Goal: Entertainment & Leisure: Browse casually

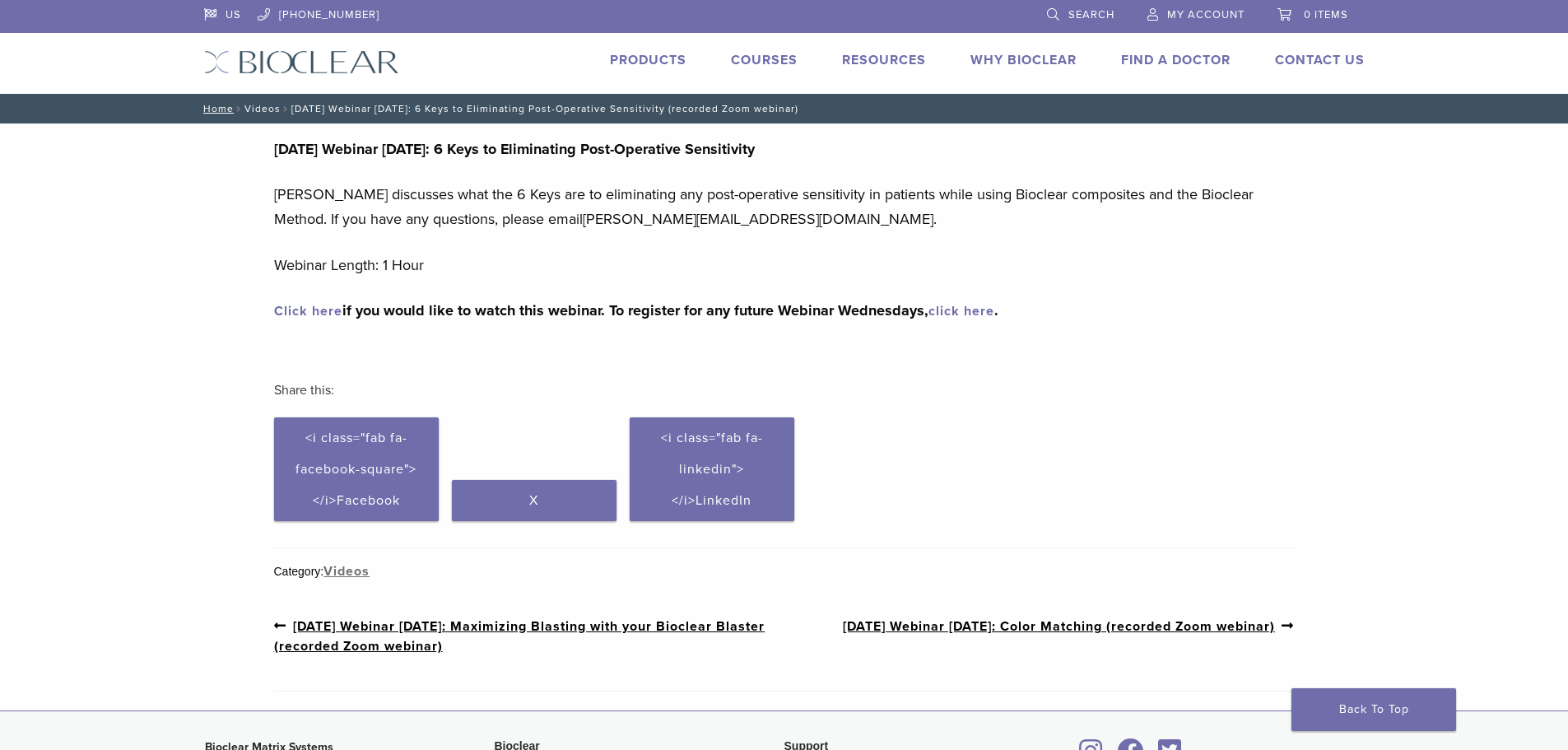
click at [256, 111] on link "Videos" at bounding box center [262, 109] width 36 height 12
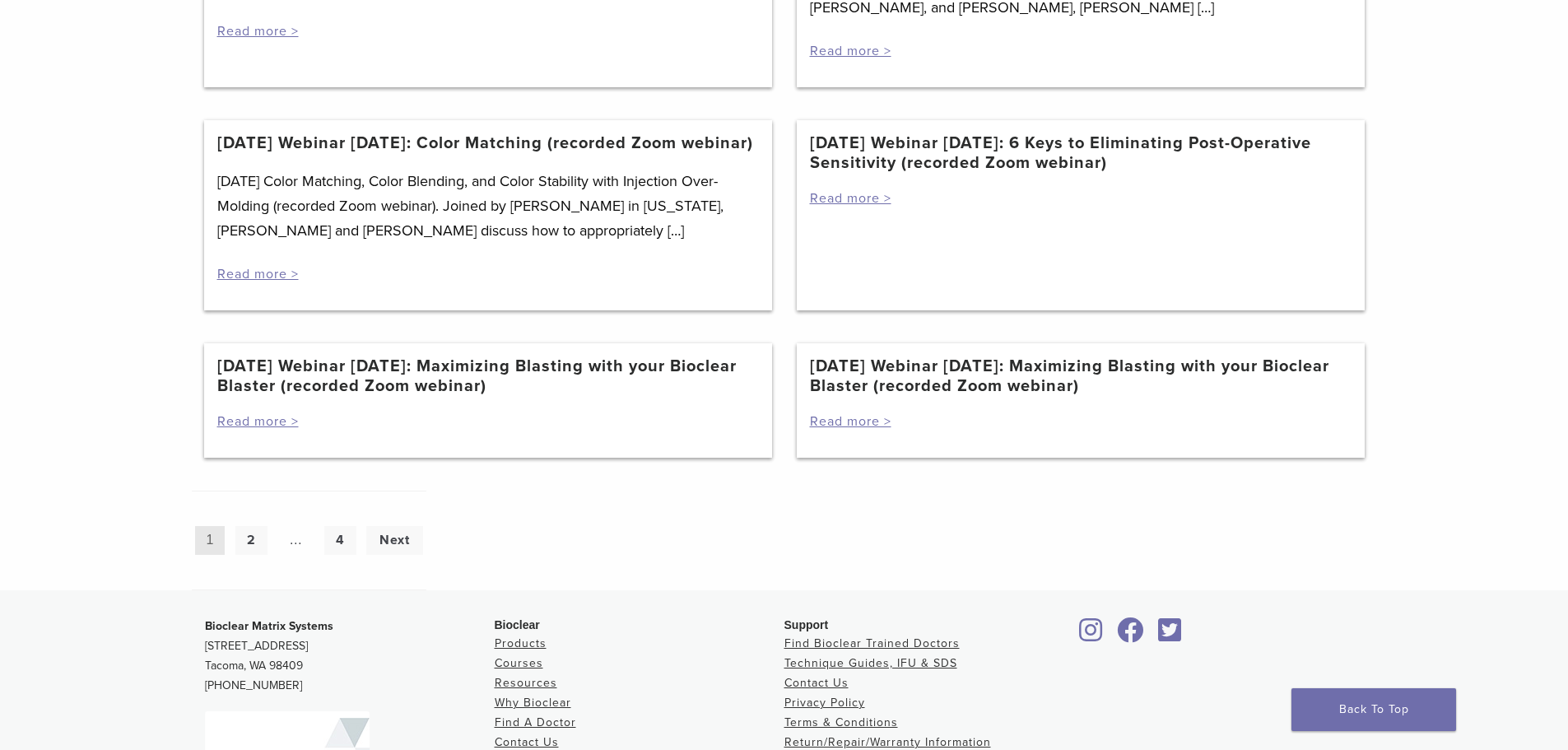
scroll to position [1400, 0]
click at [340, 551] on link "4" at bounding box center [340, 537] width 32 height 29
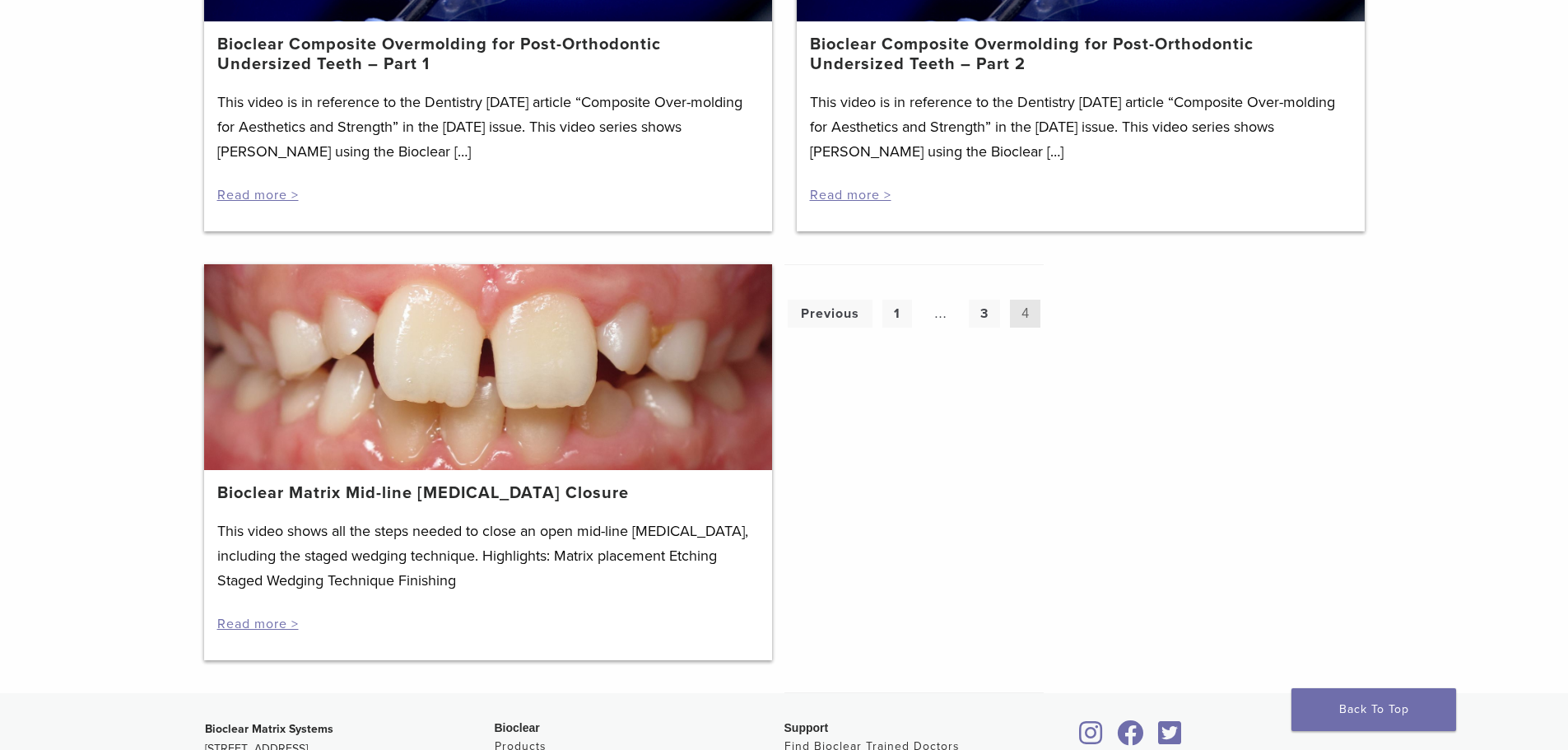
scroll to position [1749, 0]
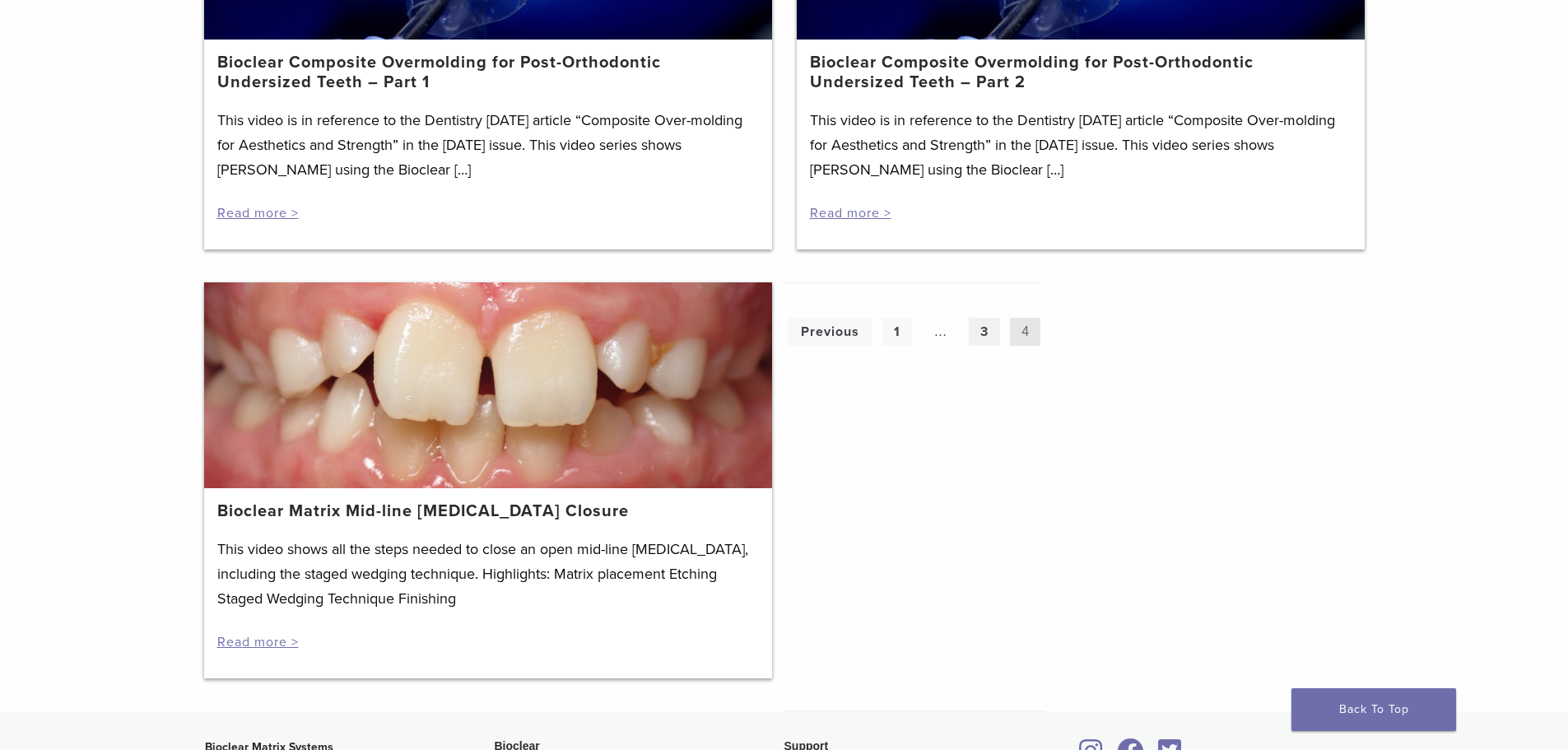
click at [985, 317] on link "3" at bounding box center [984, 331] width 31 height 29
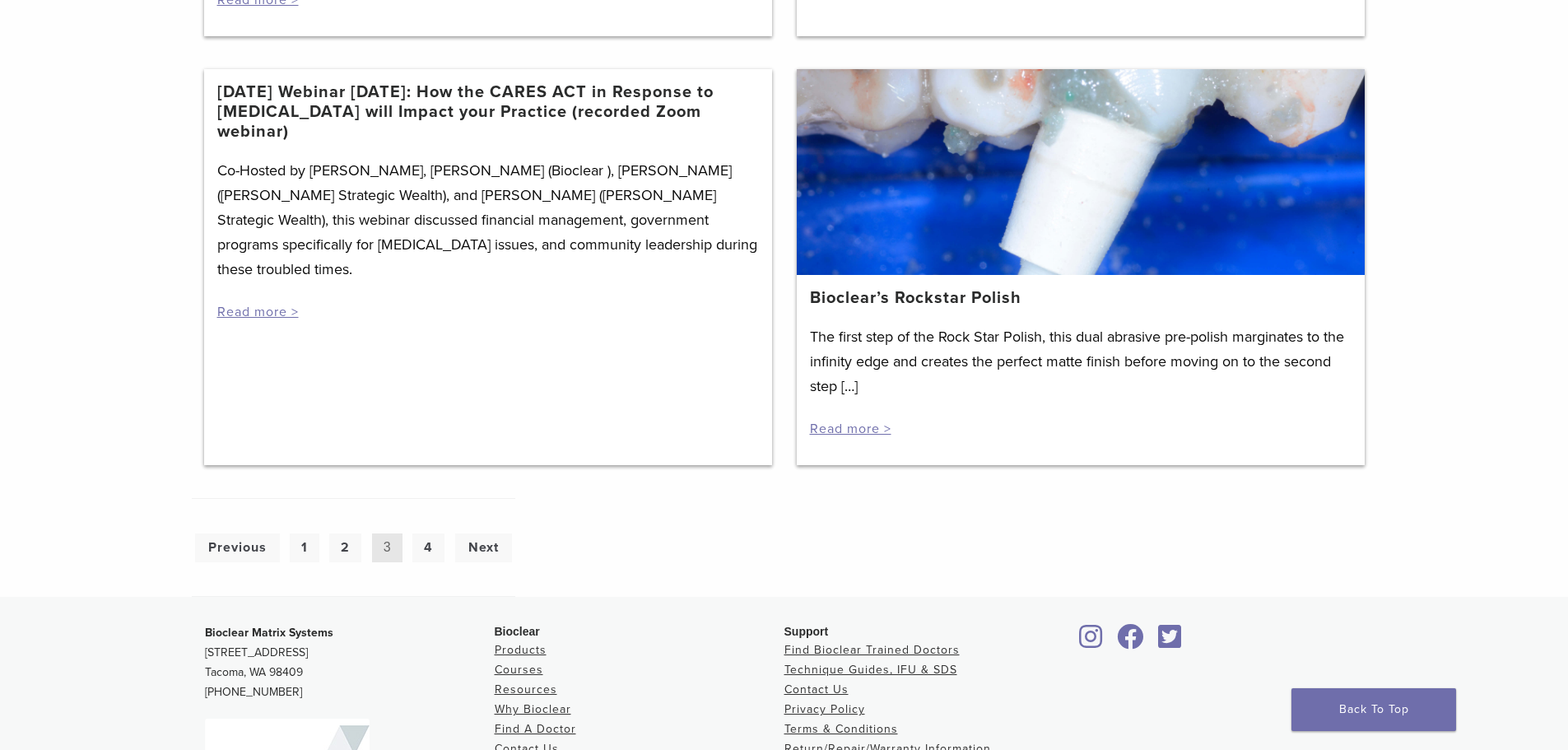
scroll to position [2141, 0]
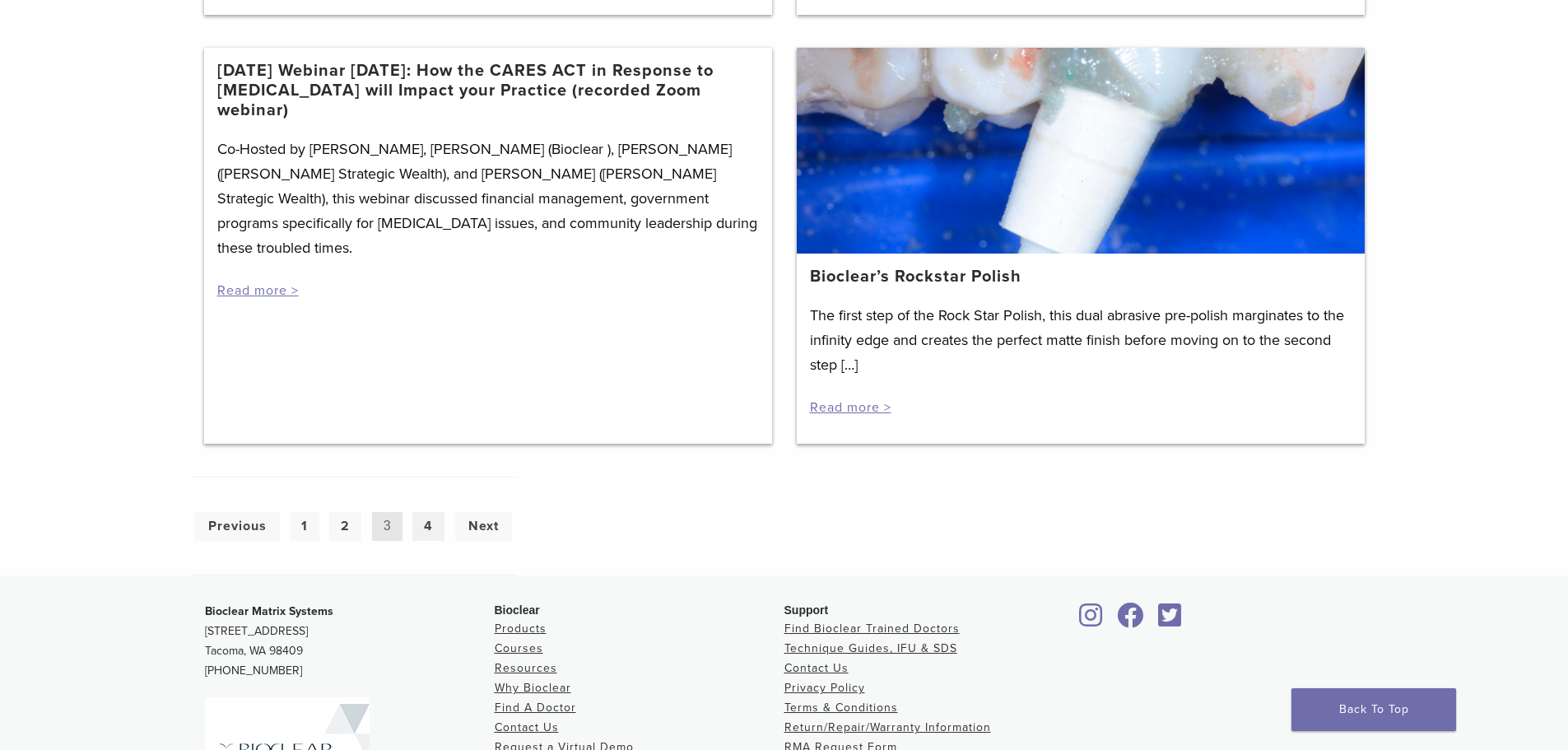
click at [433, 541] on link "4" at bounding box center [428, 526] width 32 height 29
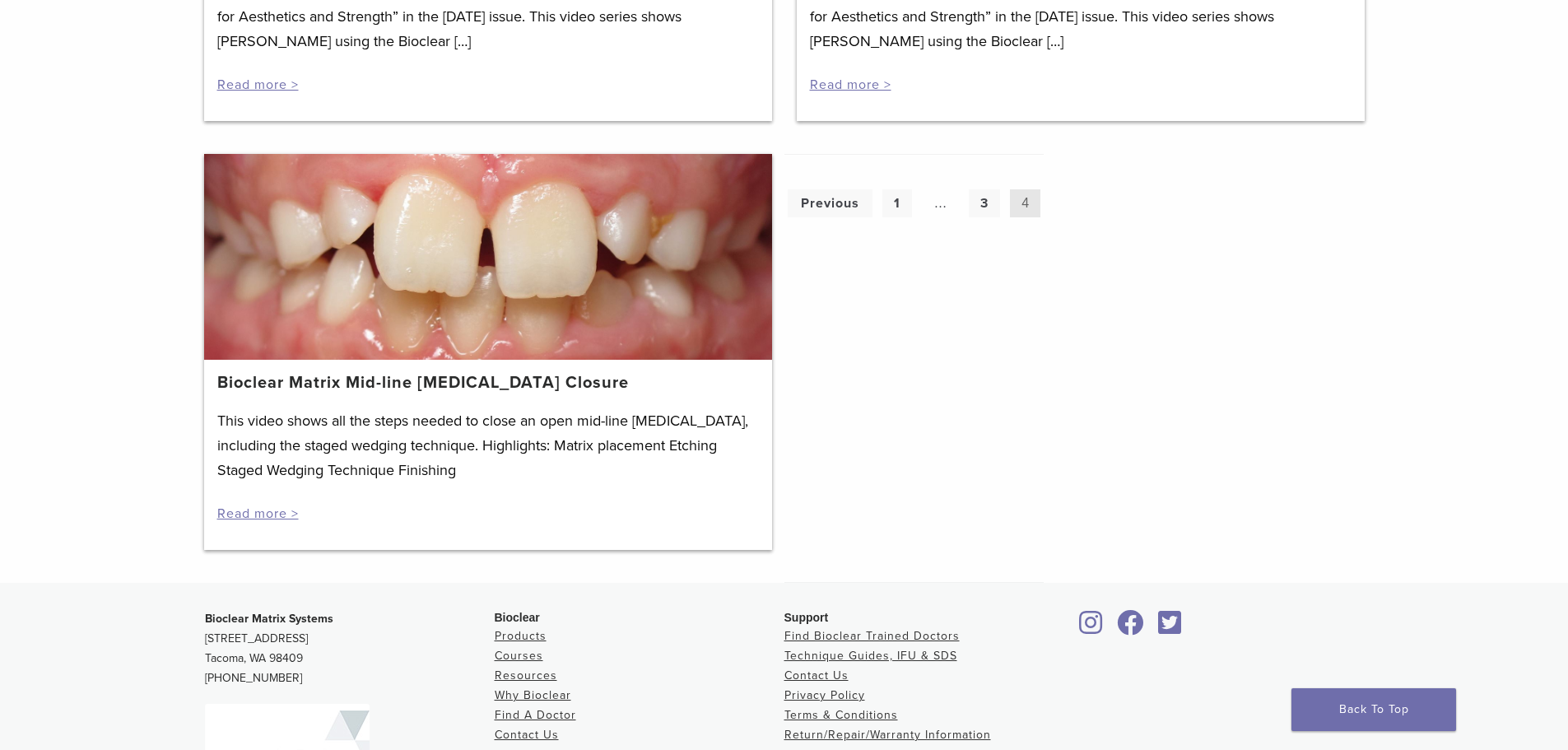
scroll to position [1831, 0]
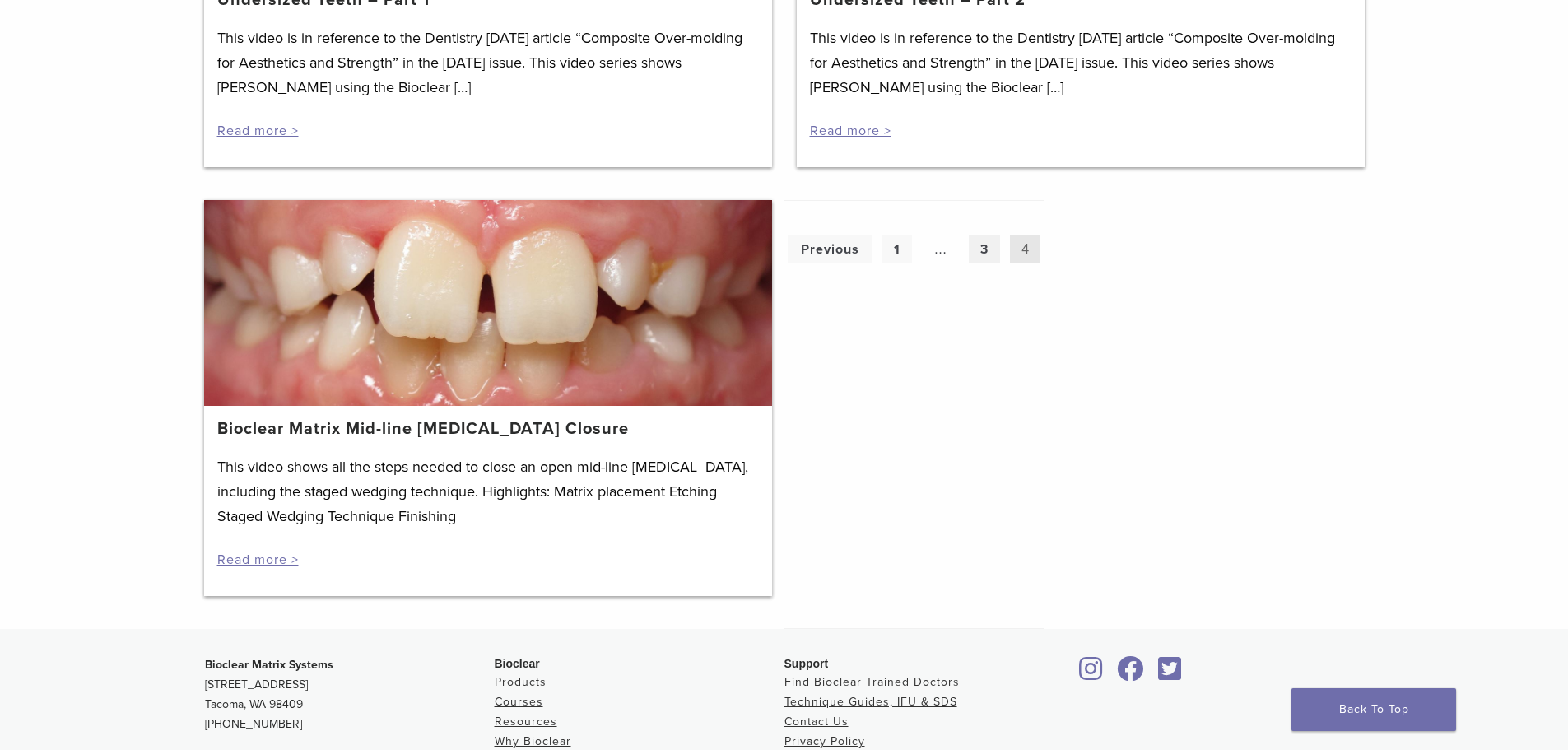
click at [986, 236] on link "3" at bounding box center [984, 250] width 31 height 29
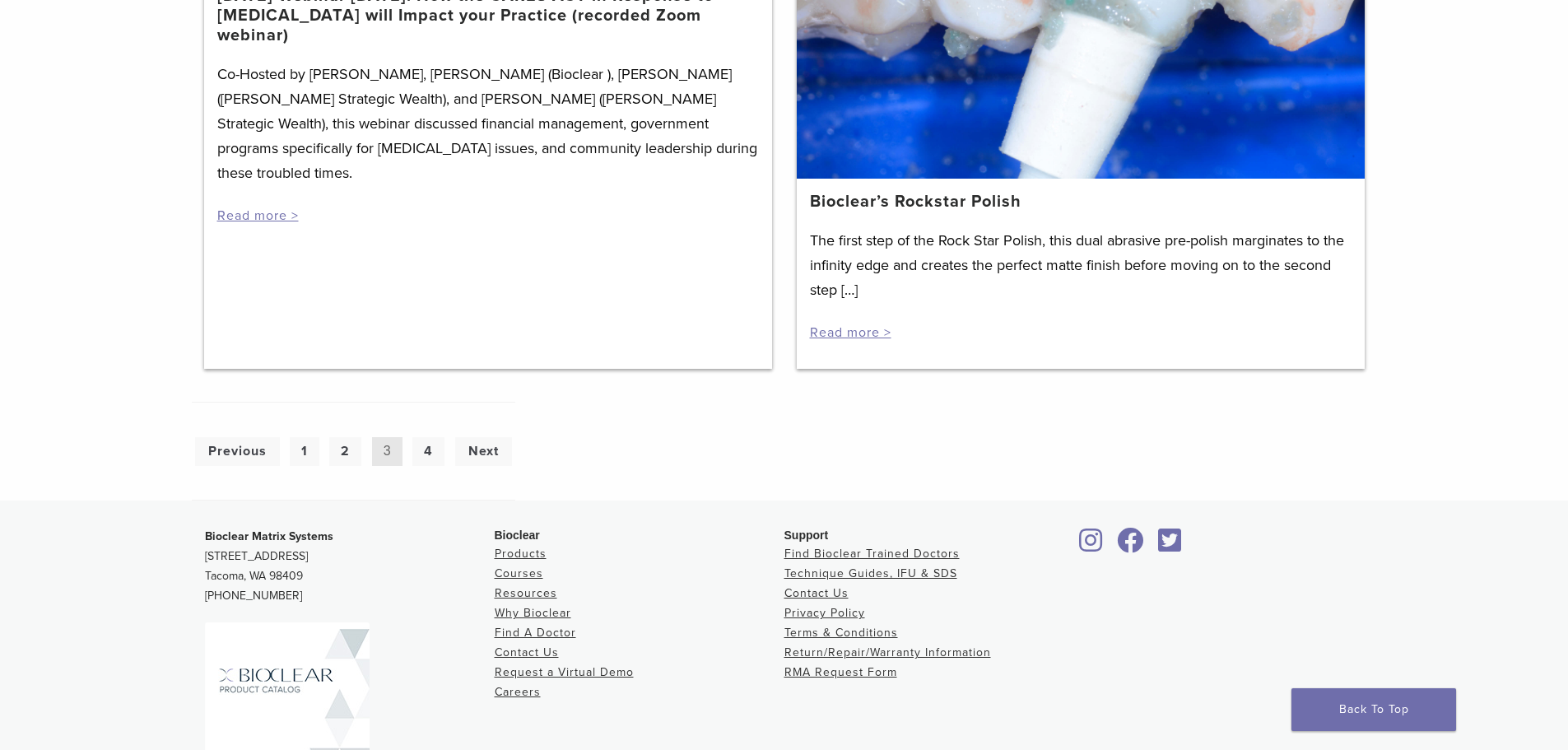
scroll to position [2216, 0]
click at [355, 467] on link "2" at bounding box center [345, 452] width 32 height 29
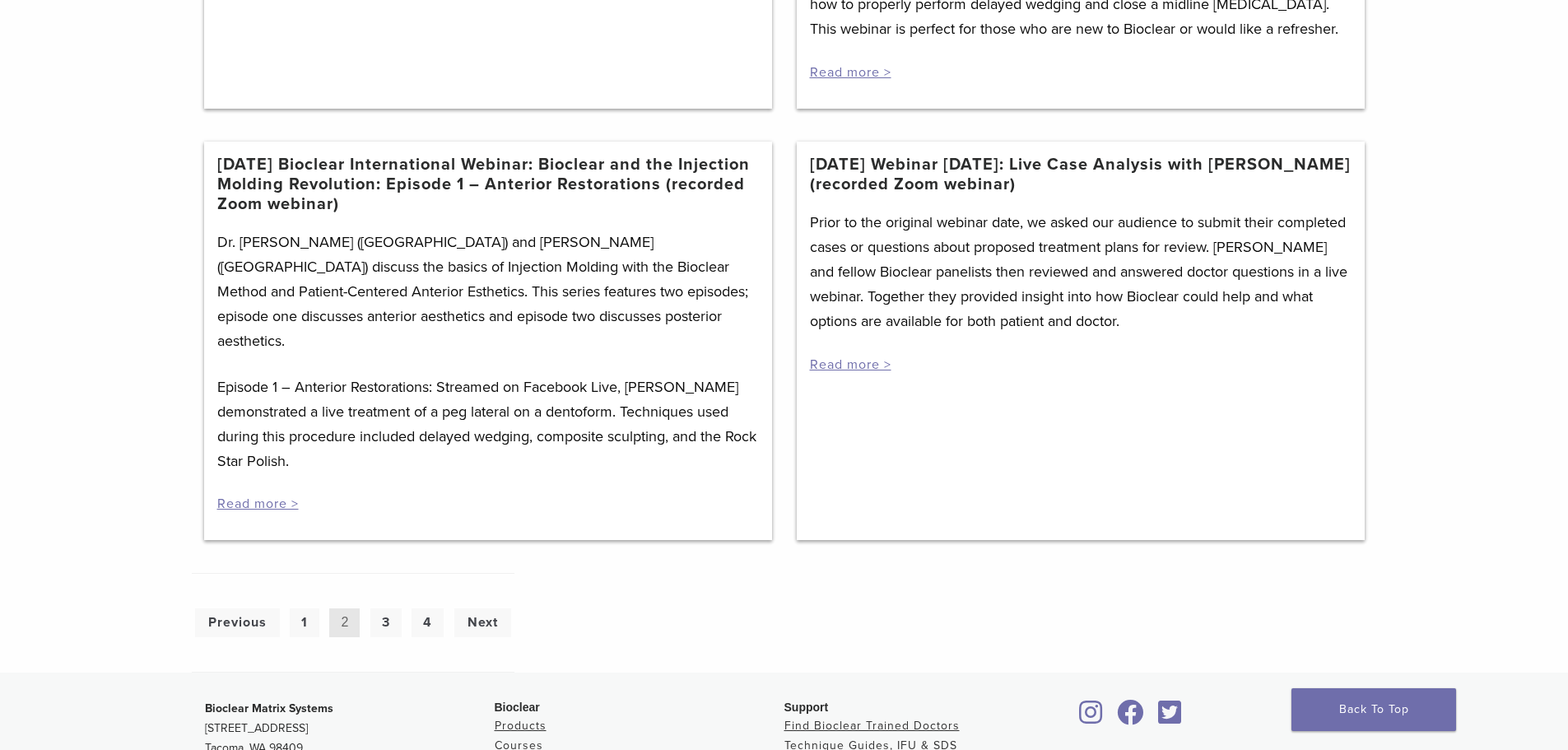
scroll to position [1070, 0]
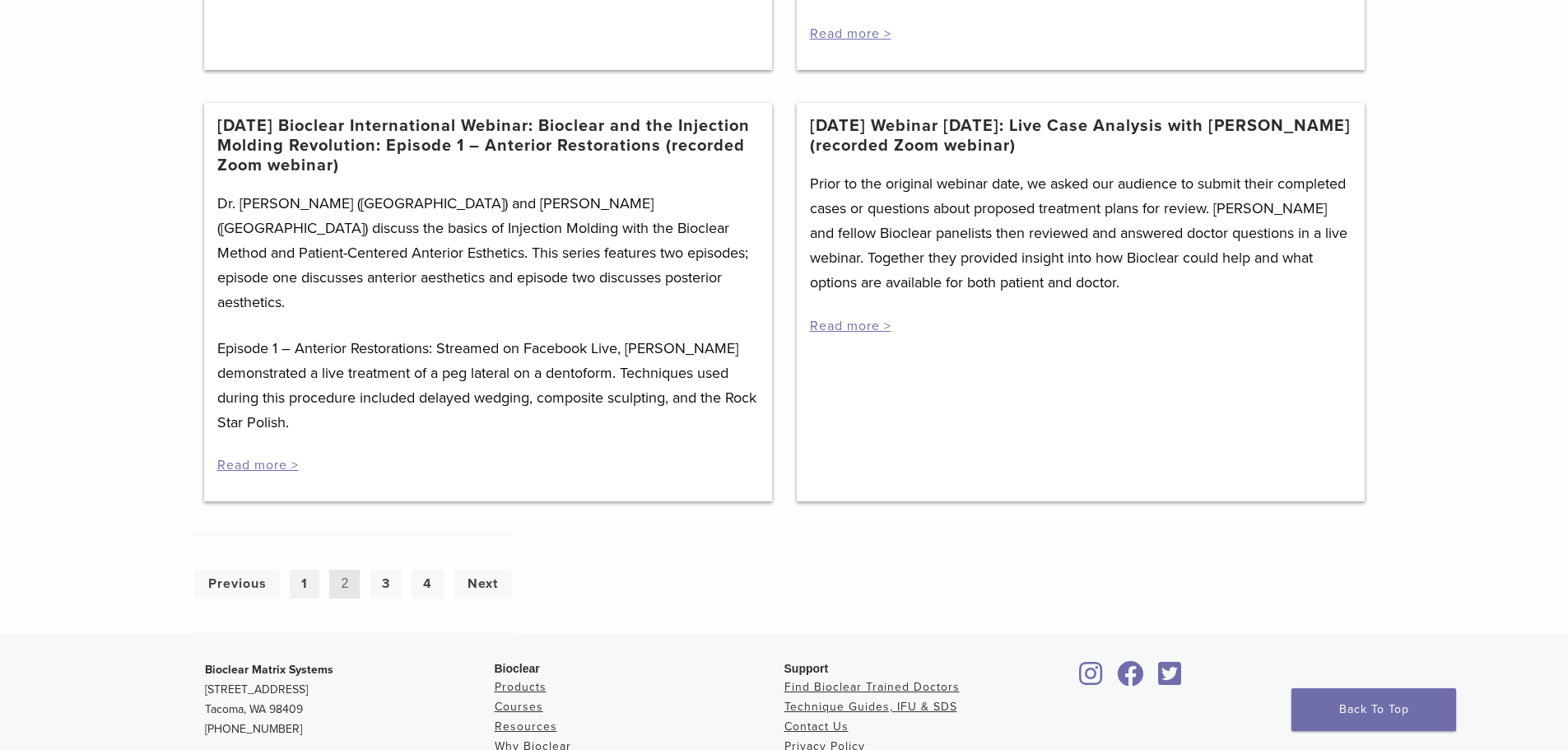
click at [310, 570] on link "1" at bounding box center [305, 584] width 29 height 29
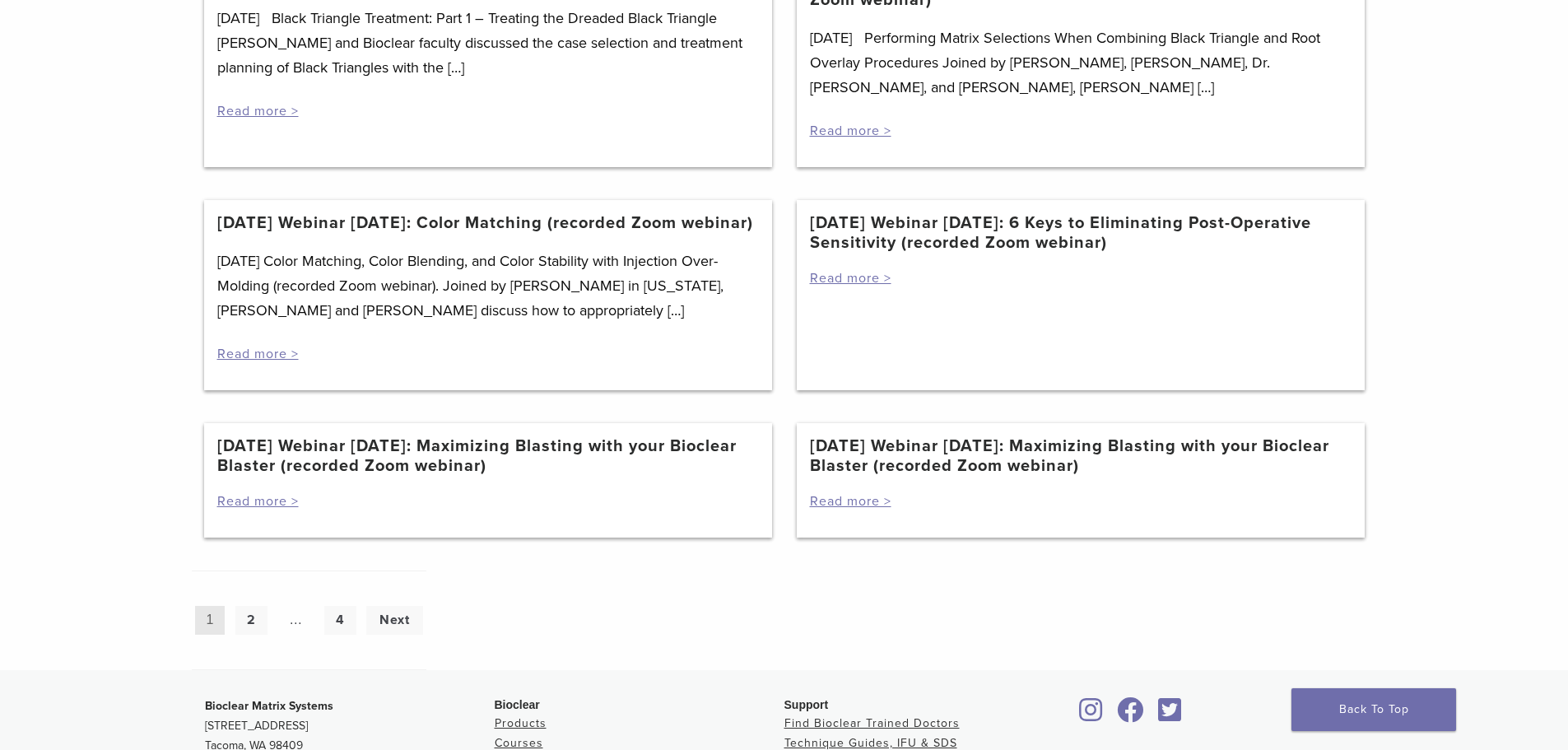
scroll to position [1318, 0]
